Goal: Navigation & Orientation: Go to known website

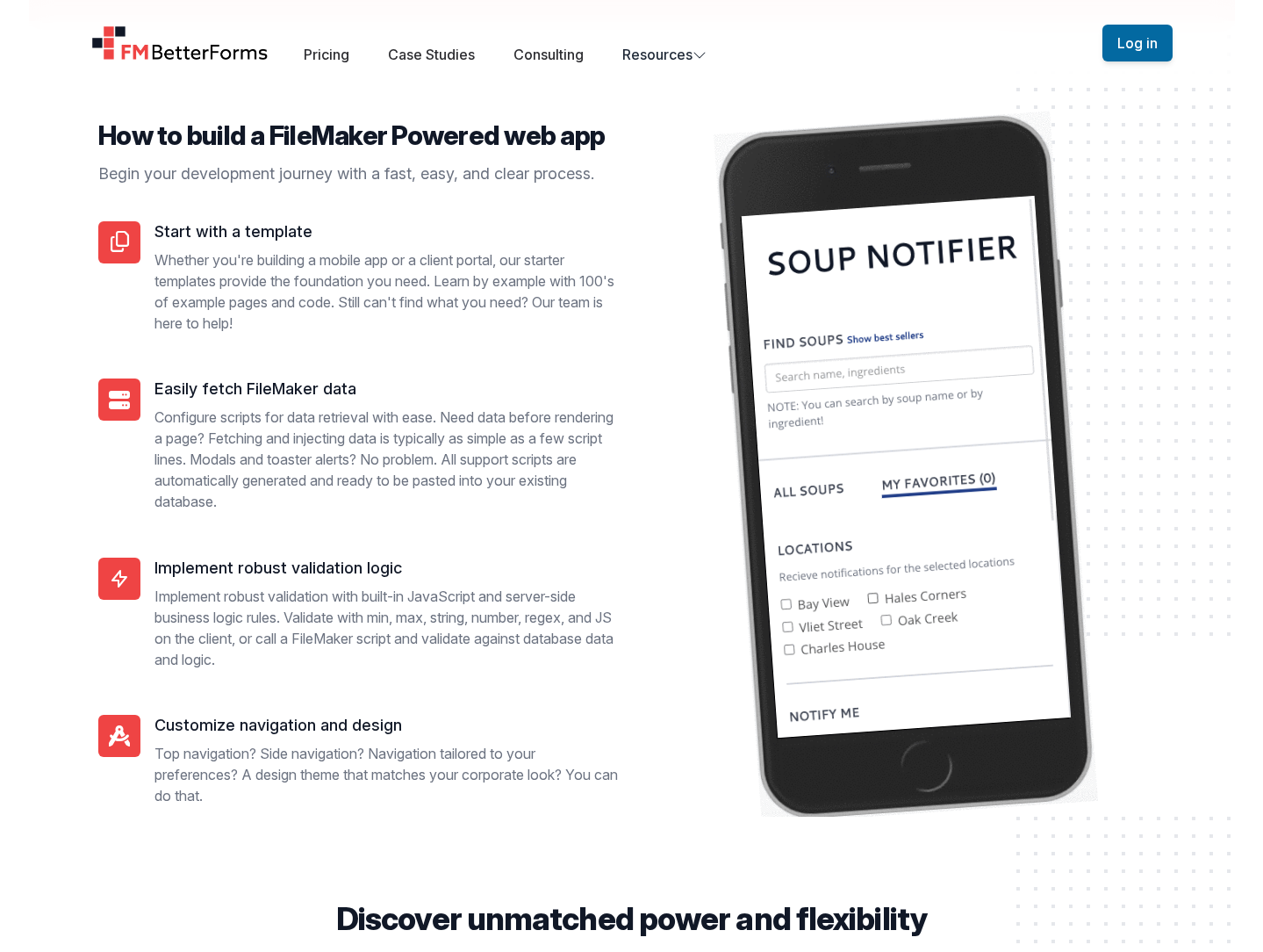
scroll to position [3457, 0]
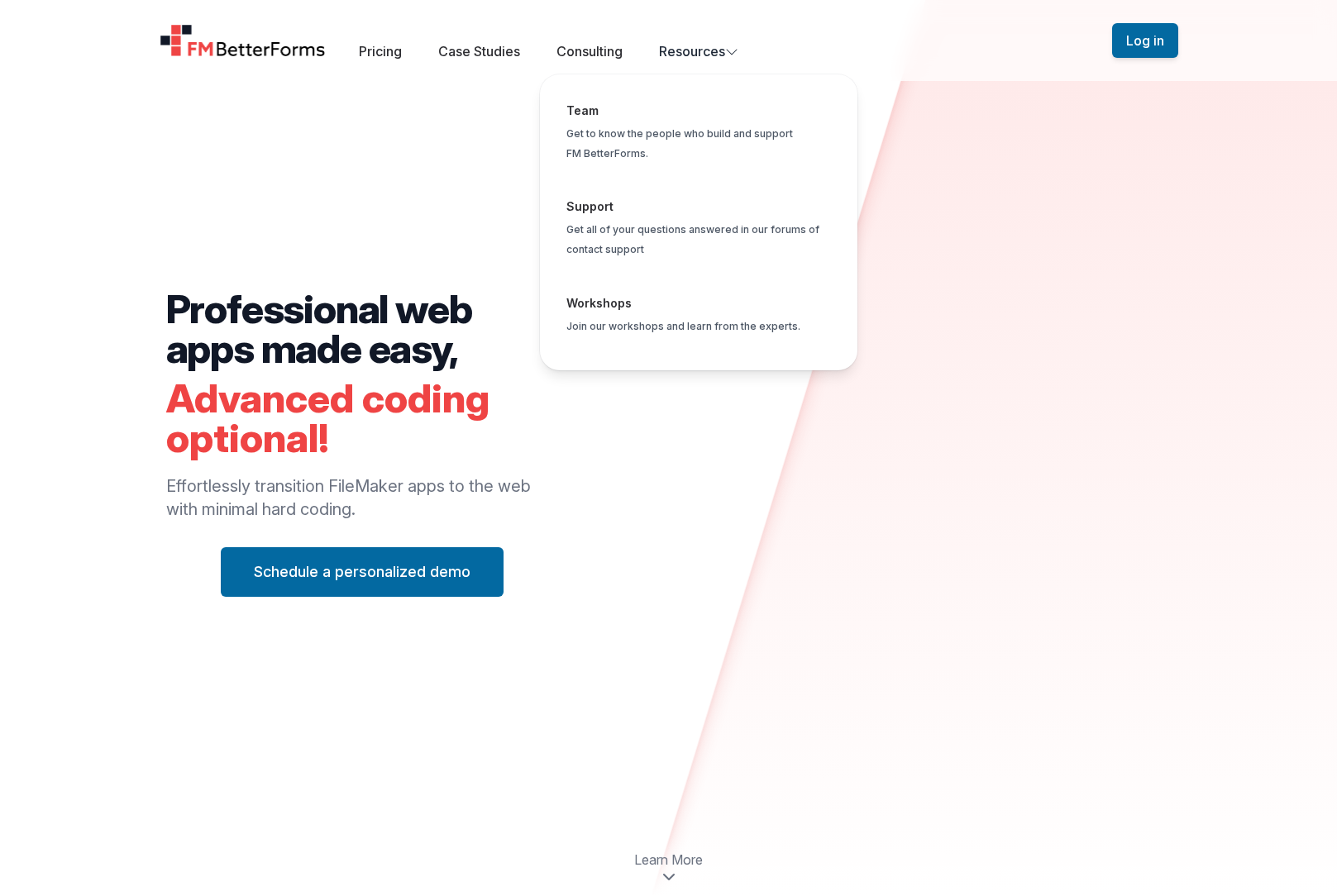
scroll to position [2963, 0]
